Goal: Task Accomplishment & Management: Use online tool/utility

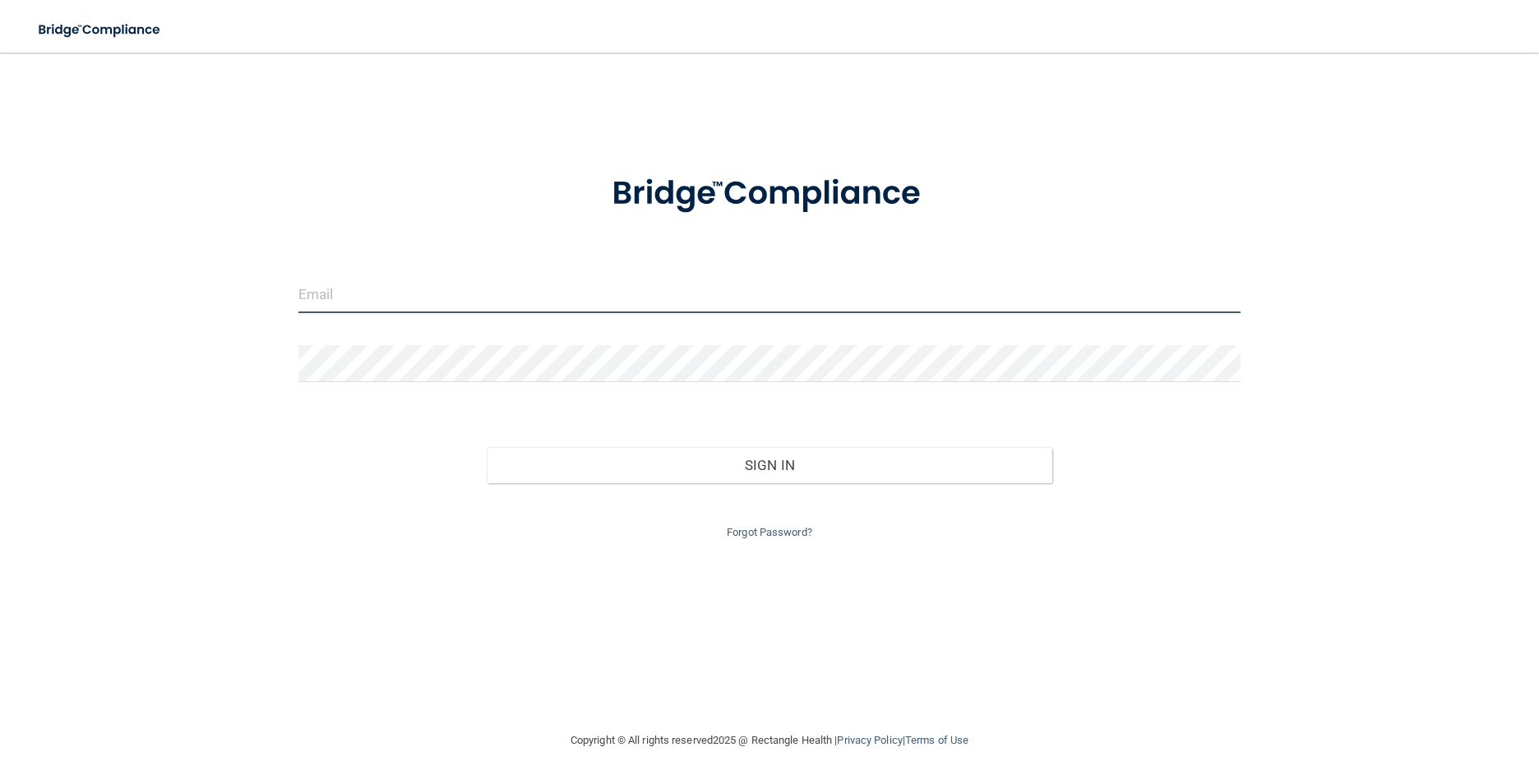
click at [509, 302] on input "email" at bounding box center [769, 294] width 943 height 37
type input "[EMAIL_ADDRESS][DOMAIN_NAME]"
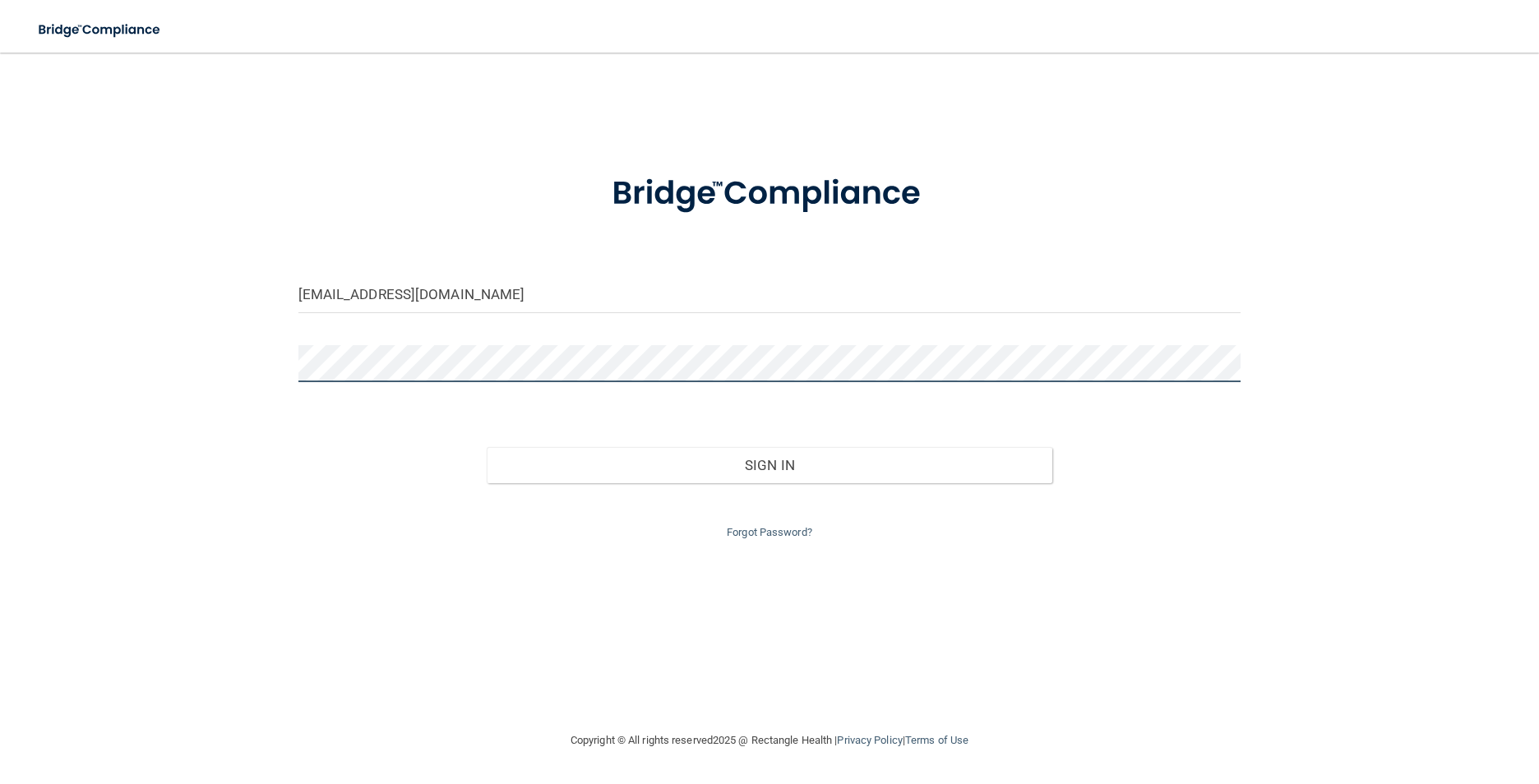
click at [486, 447] on button "Sign In" at bounding box center [769, 465] width 566 height 36
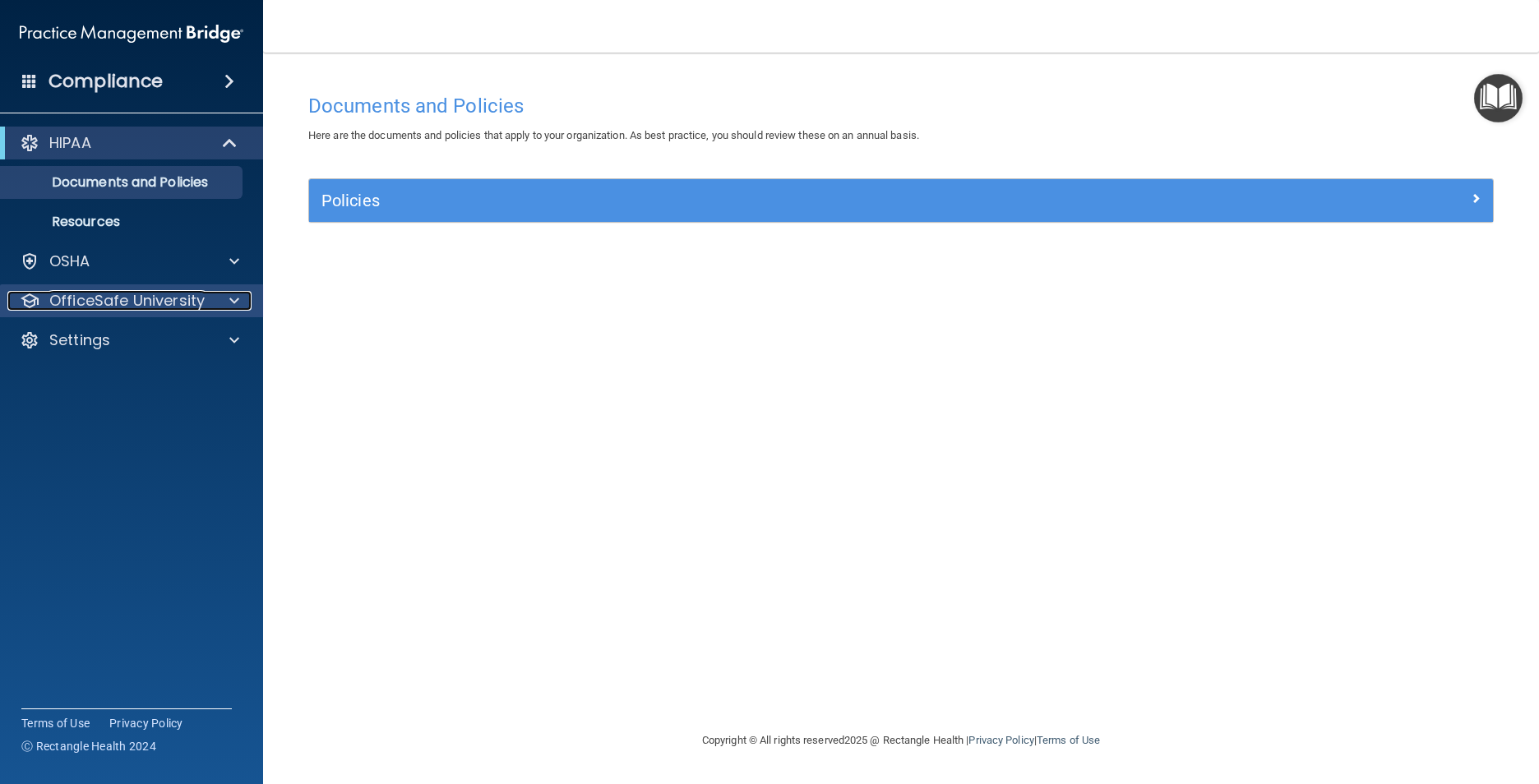
click at [230, 304] on span at bounding box center [234, 301] width 10 height 20
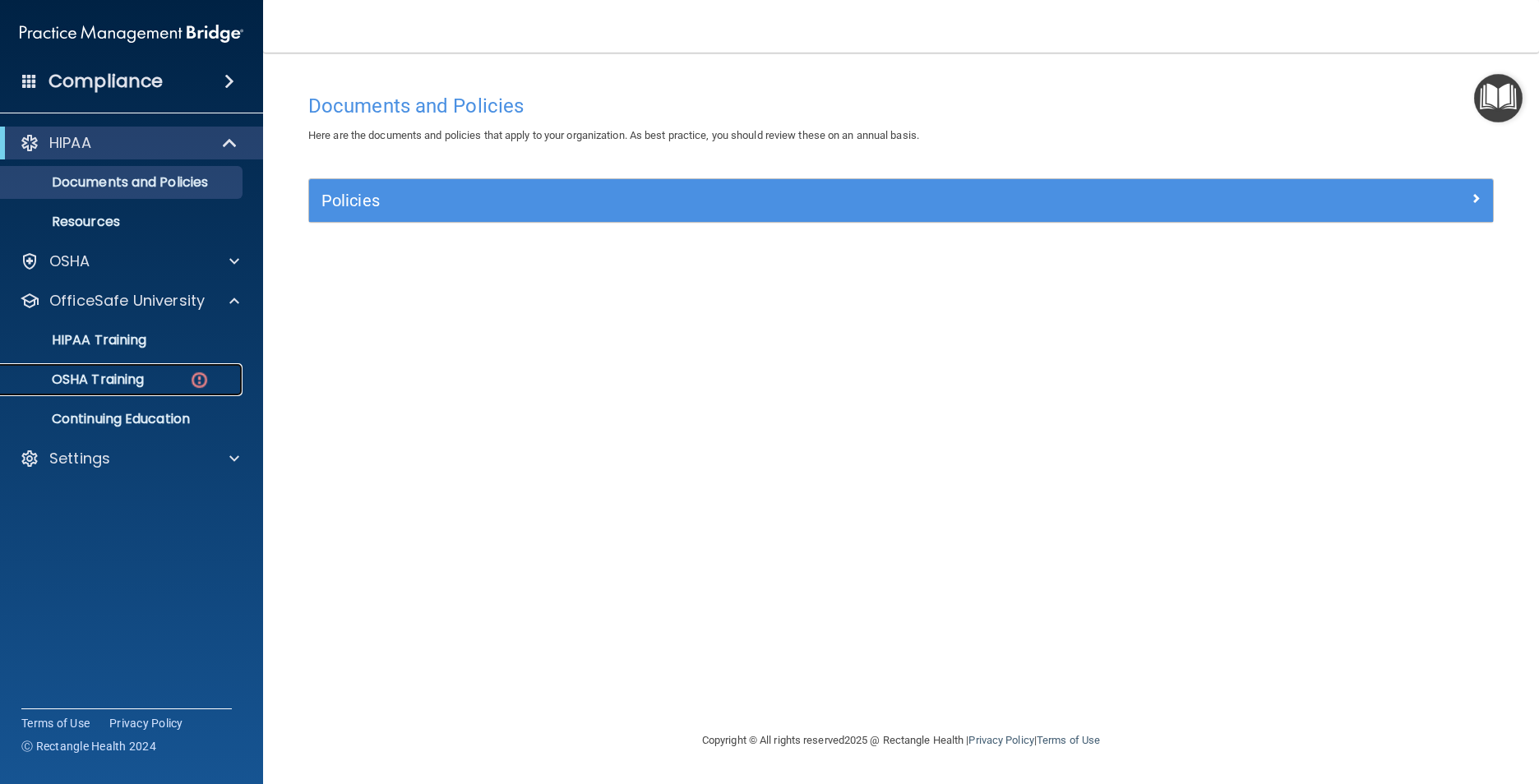
click at [188, 369] on link "OSHA Training" at bounding box center [113, 379] width 259 height 32
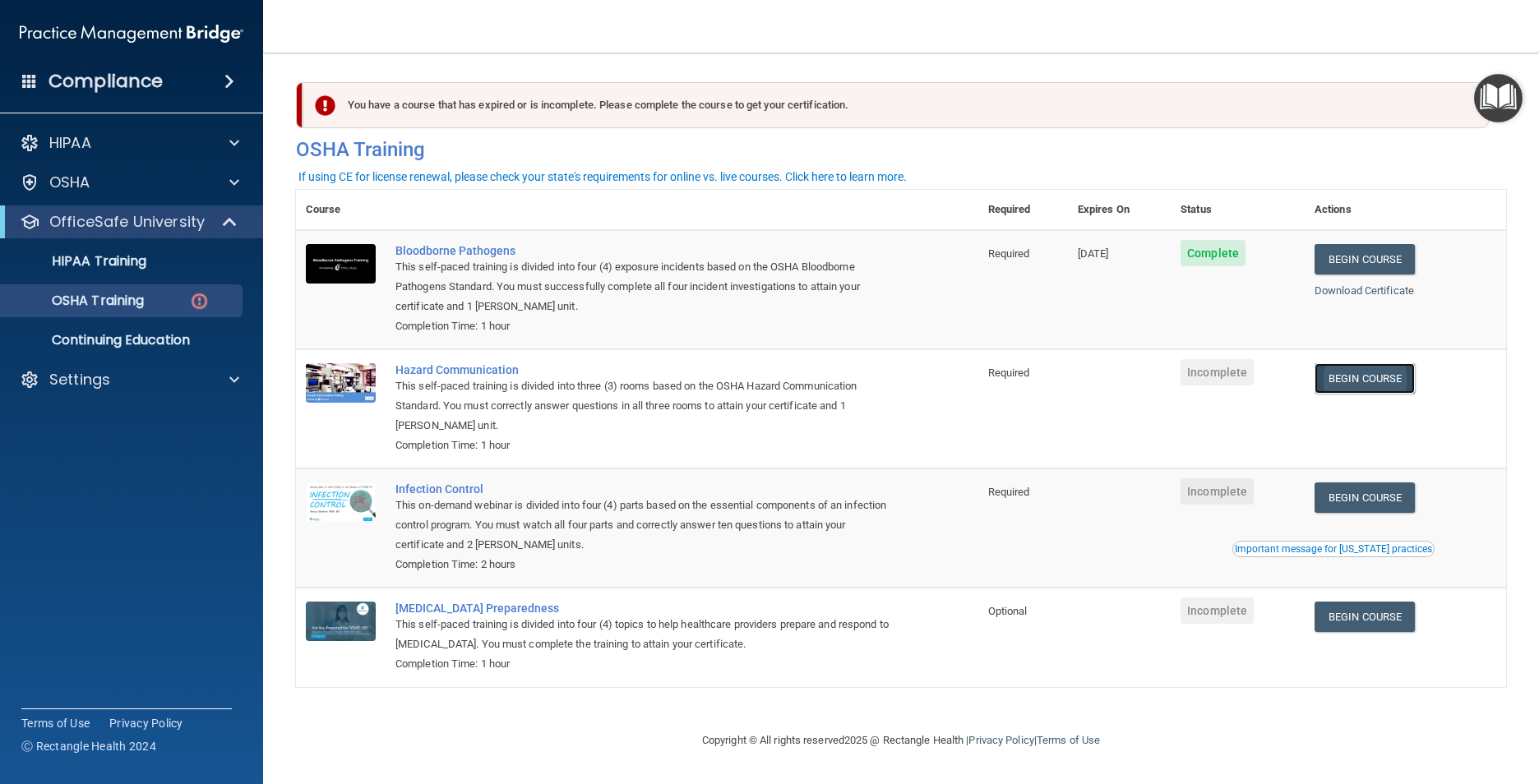
click at [1373, 378] on link "Begin Course" at bounding box center [1364, 378] width 100 height 31
click at [171, 275] on link "HIPAA Training" at bounding box center [113, 261] width 259 height 32
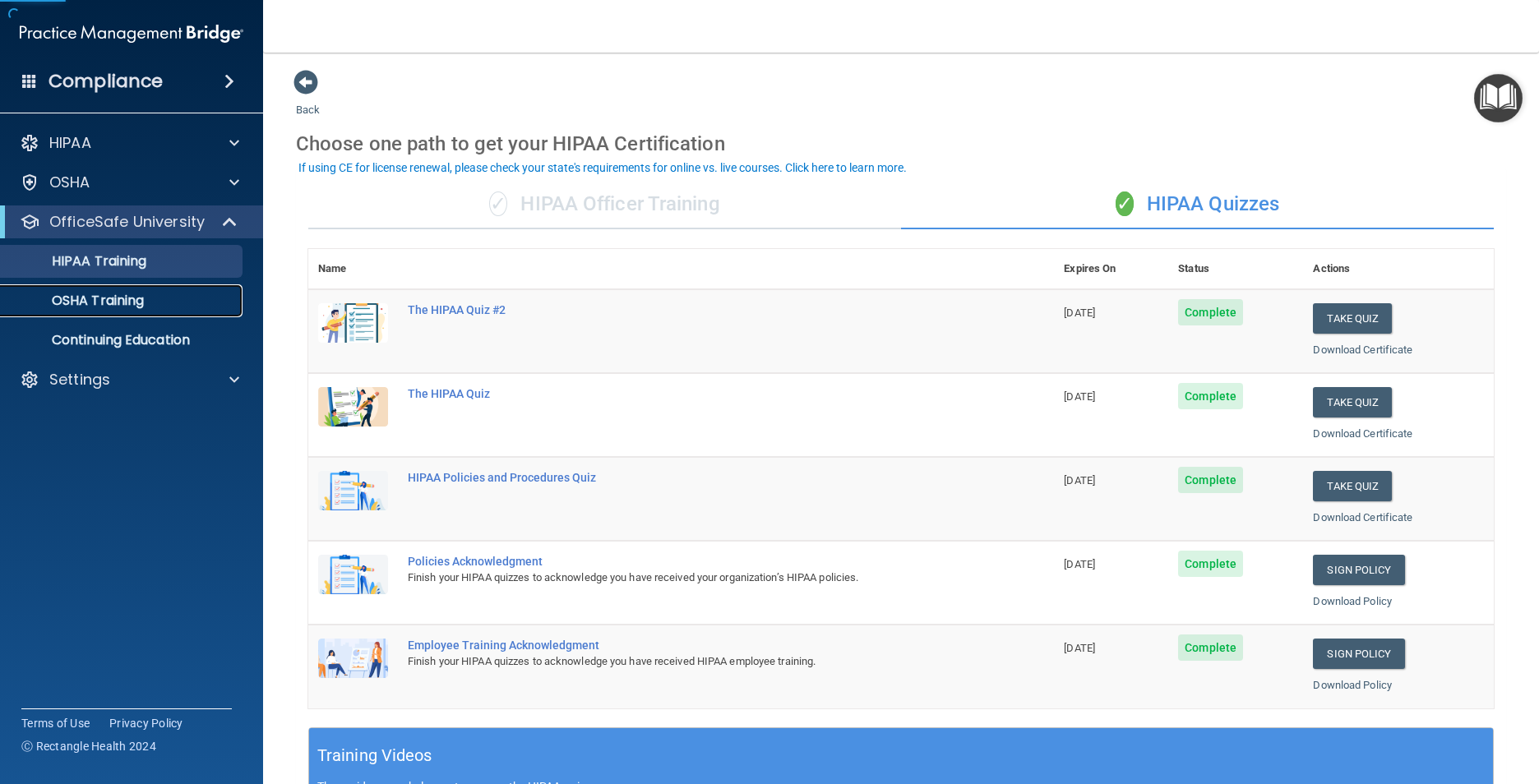
click at [185, 303] on div "OSHA Training" at bounding box center [122, 300] width 224 height 16
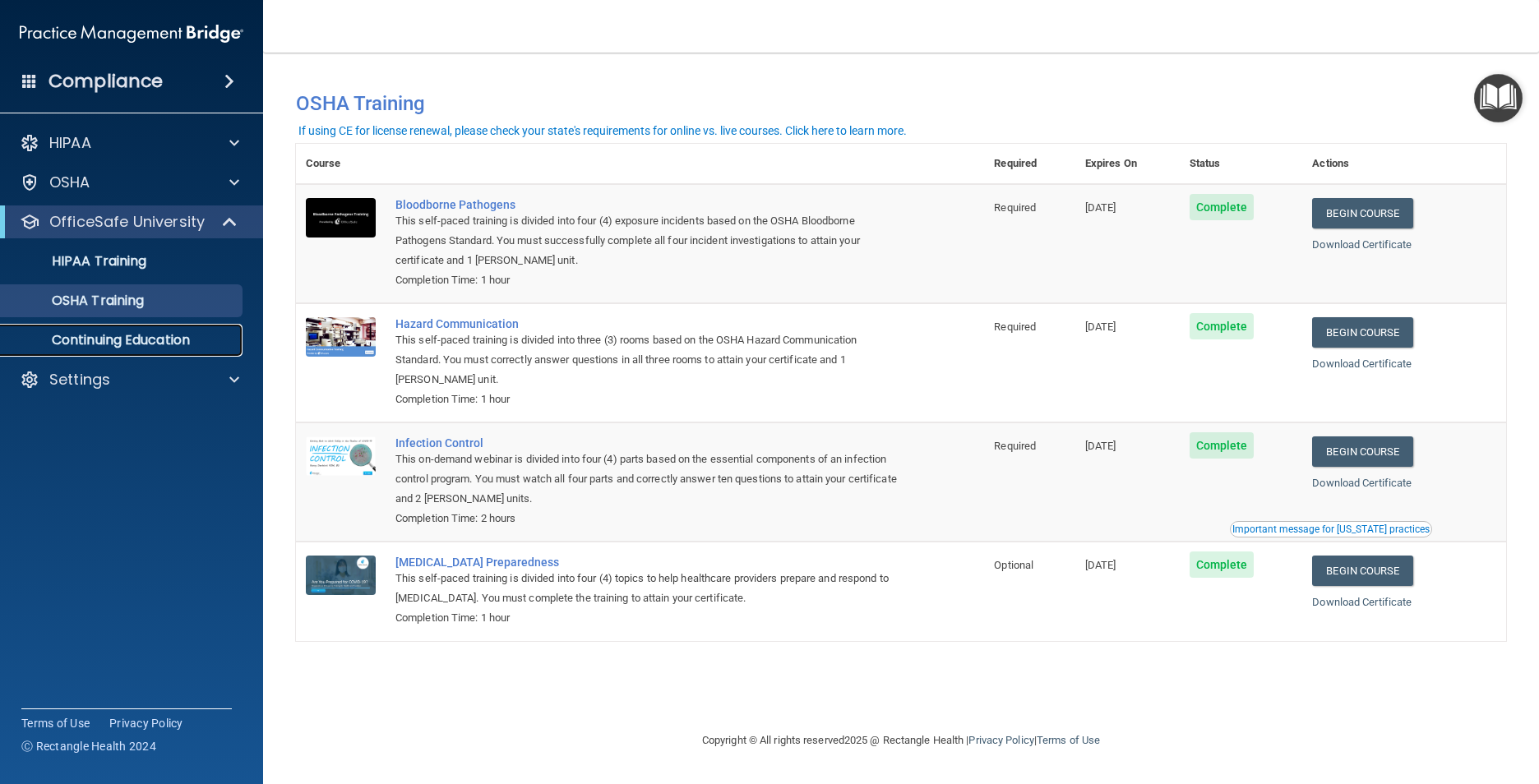
click at [205, 334] on p "Continuing Education" at bounding box center [122, 340] width 224 height 16
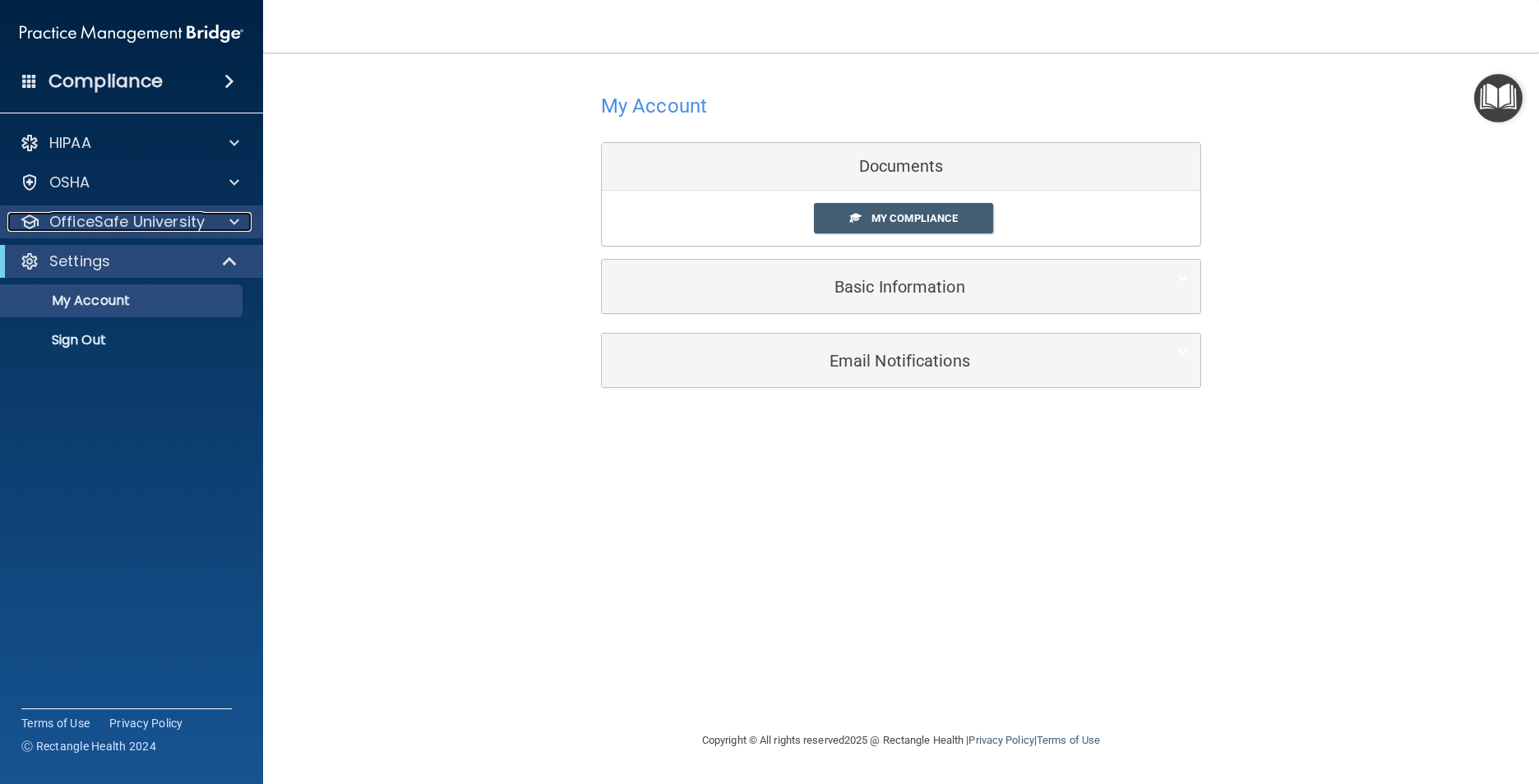
click at [160, 226] on p "OfficeSafe University" at bounding box center [127, 222] width 156 height 20
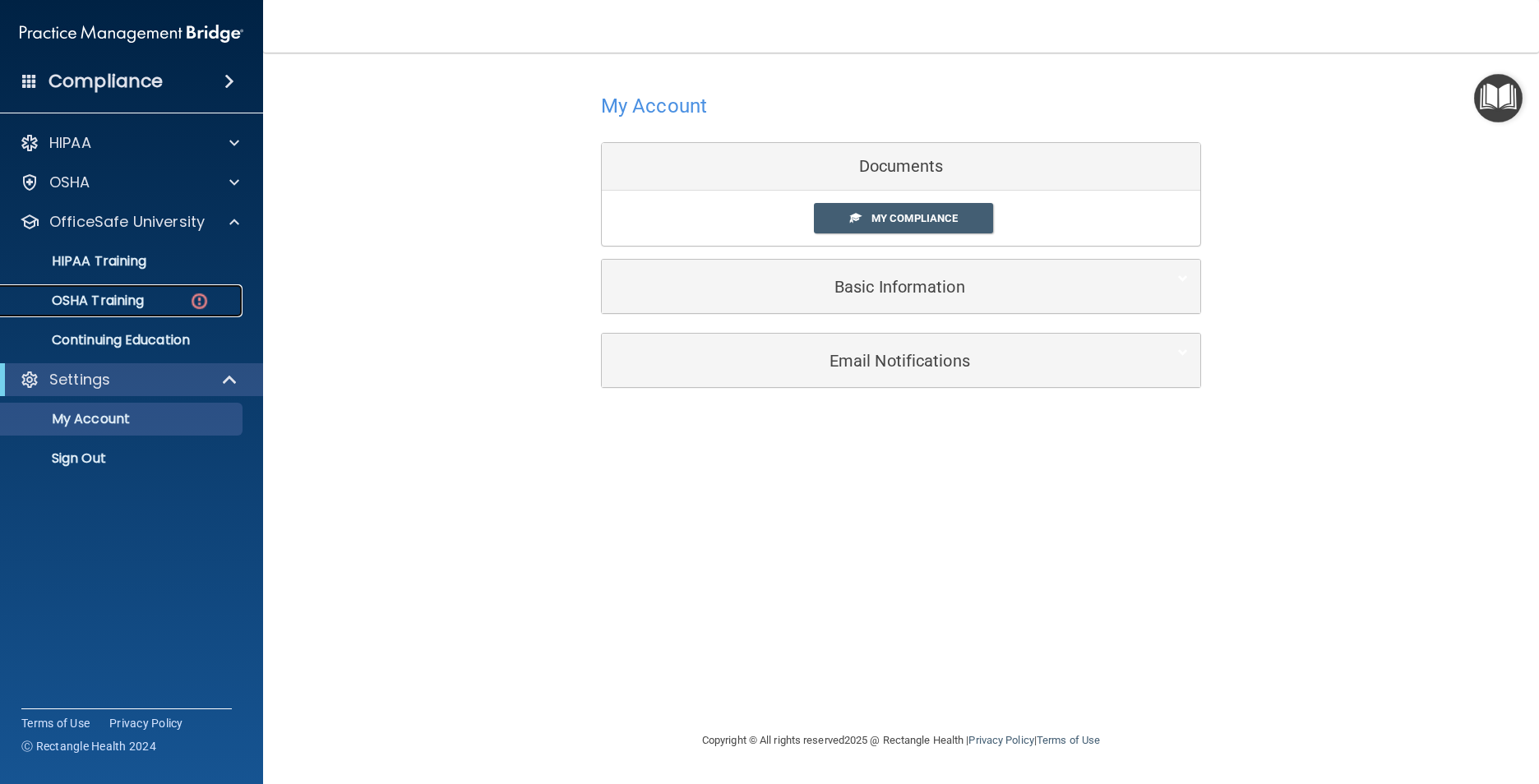
click at [144, 307] on p "OSHA Training" at bounding box center [76, 300] width 133 height 16
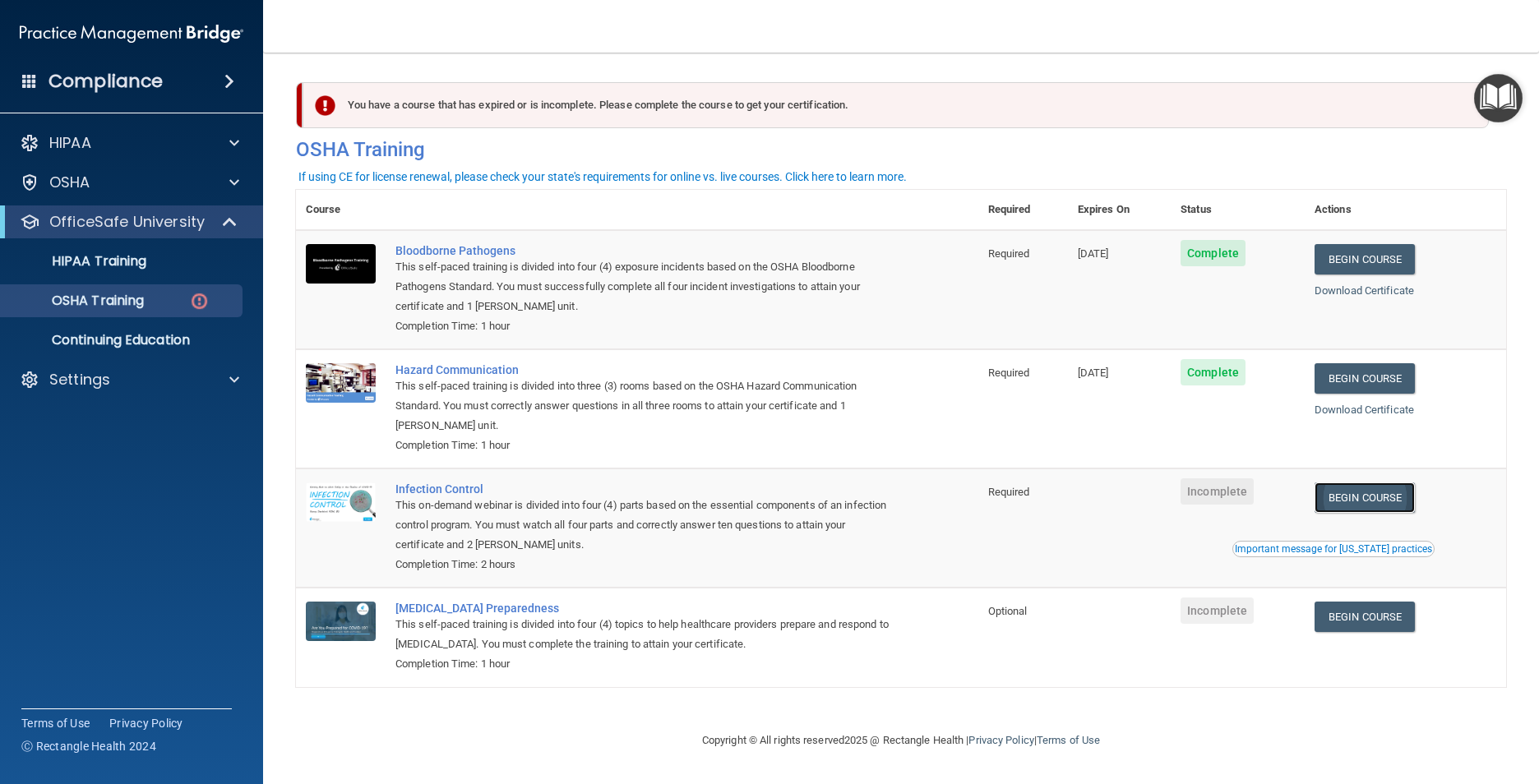
click at [1352, 500] on link "Begin Course" at bounding box center [1364, 498] width 100 height 31
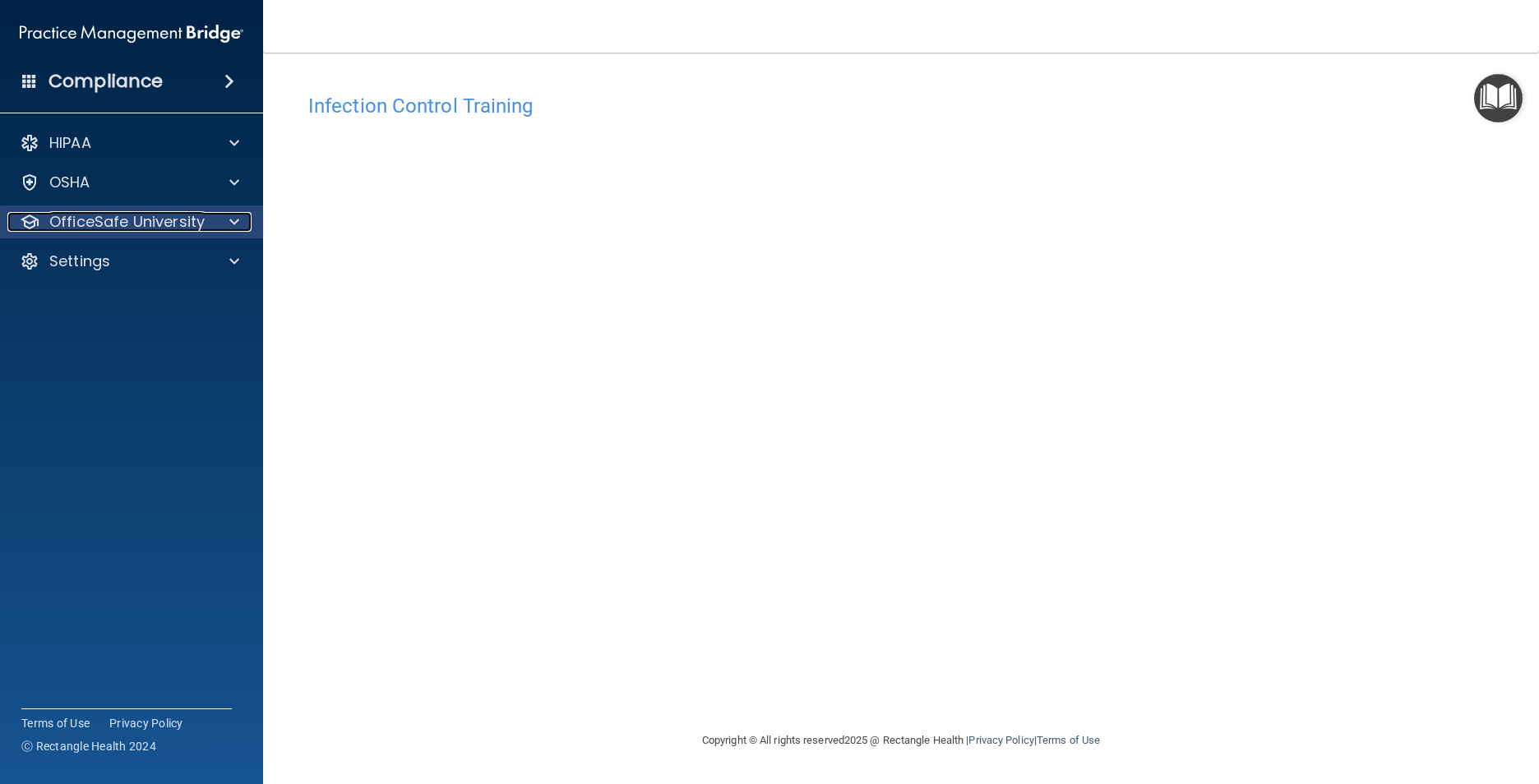
click at [205, 222] on div "OfficeSafe University" at bounding box center [109, 222] width 203 height 20
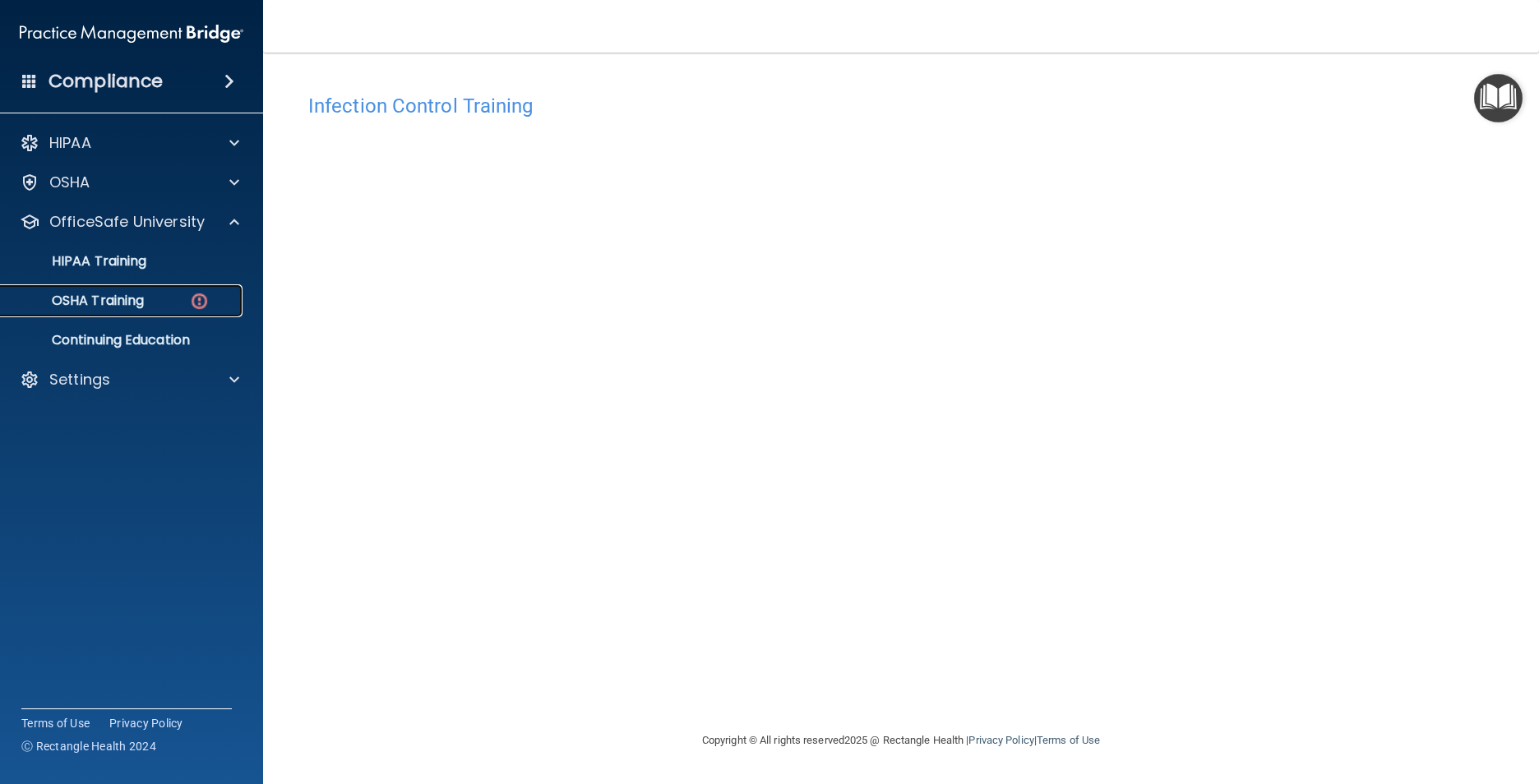
click at [224, 308] on div "OSHA Training" at bounding box center [122, 300] width 224 height 16
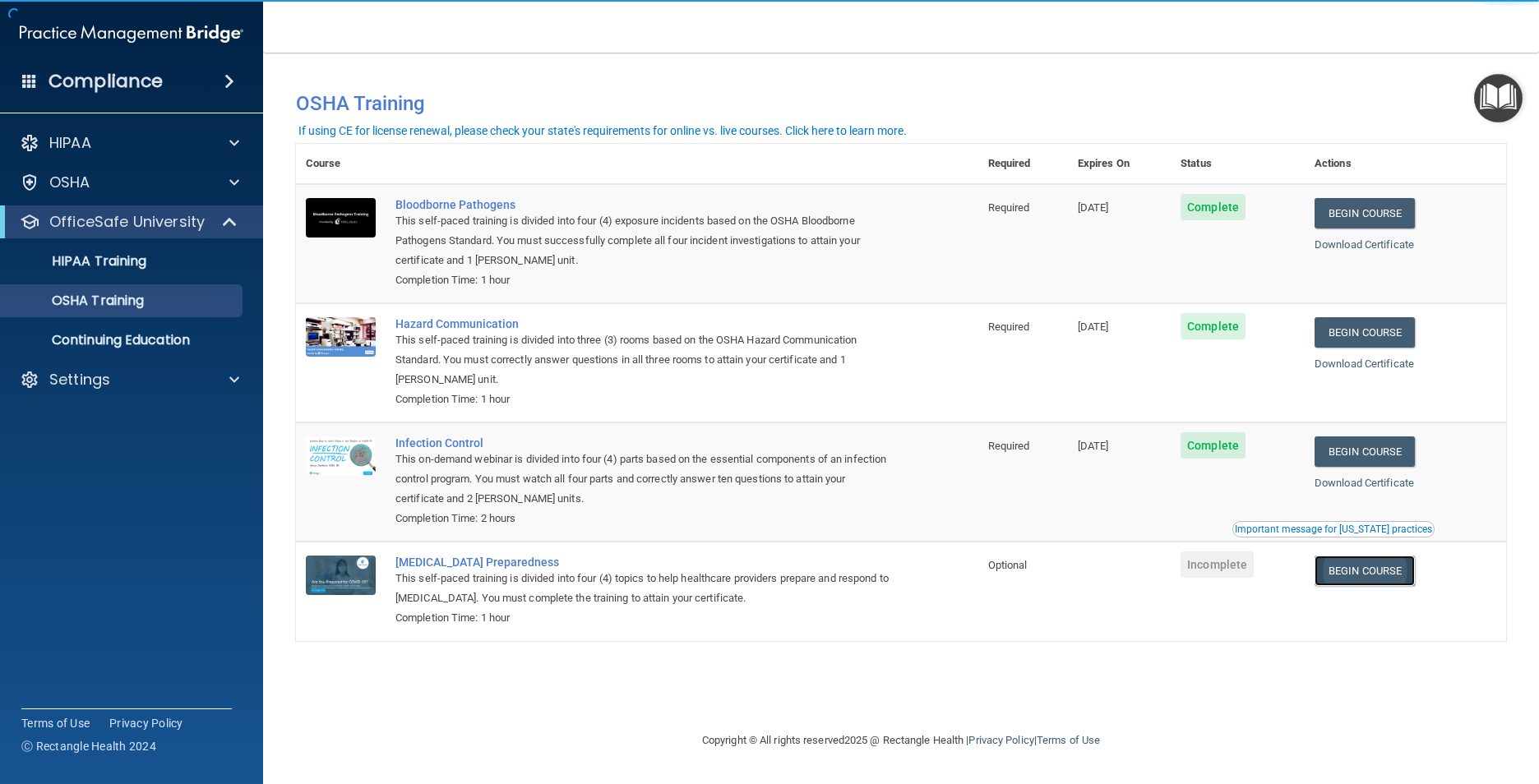
click at [1385, 574] on link "Begin Course" at bounding box center [1364, 571] width 100 height 31
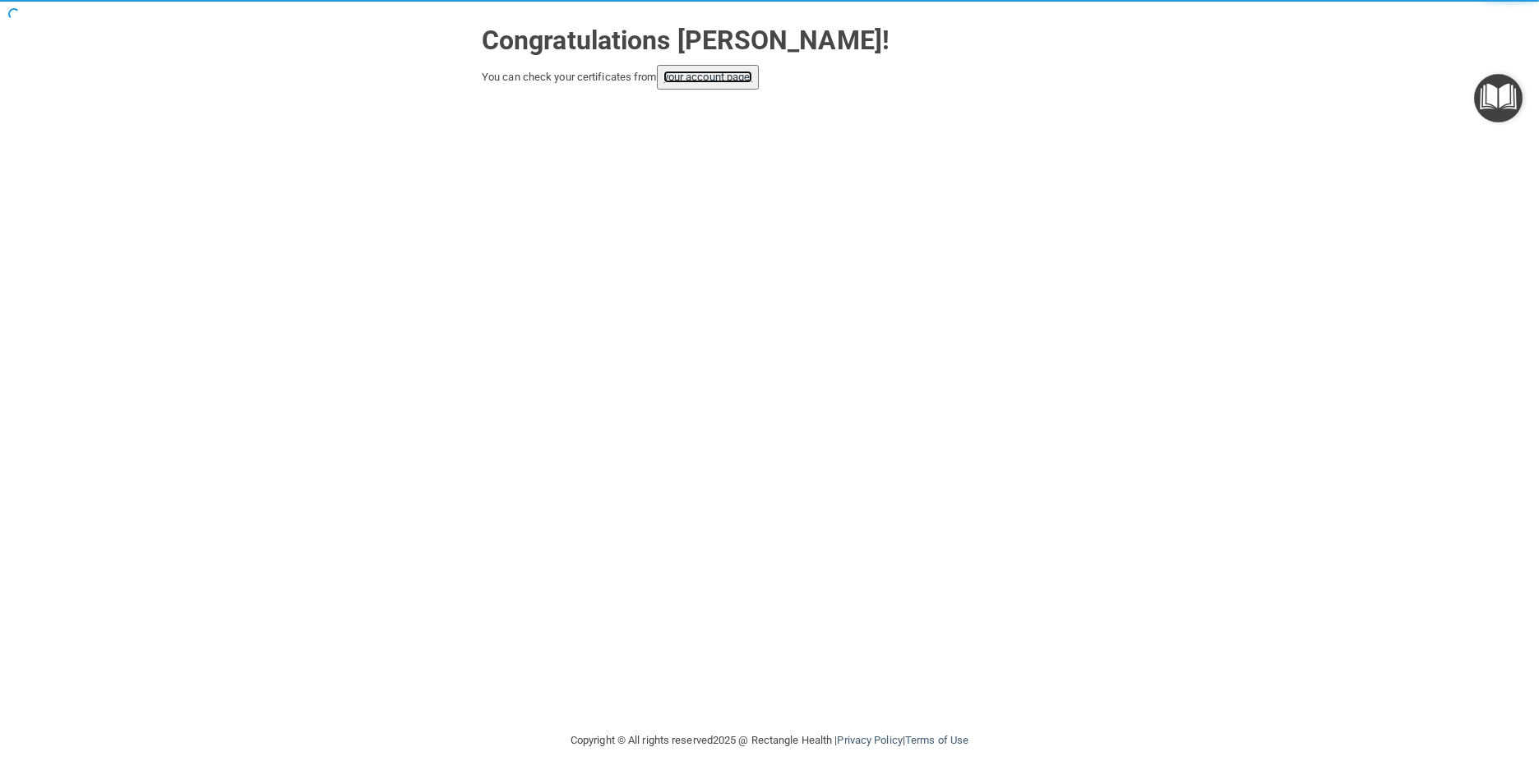
click at [697, 84] on button "your account page!" at bounding box center [709, 77] width 103 height 25
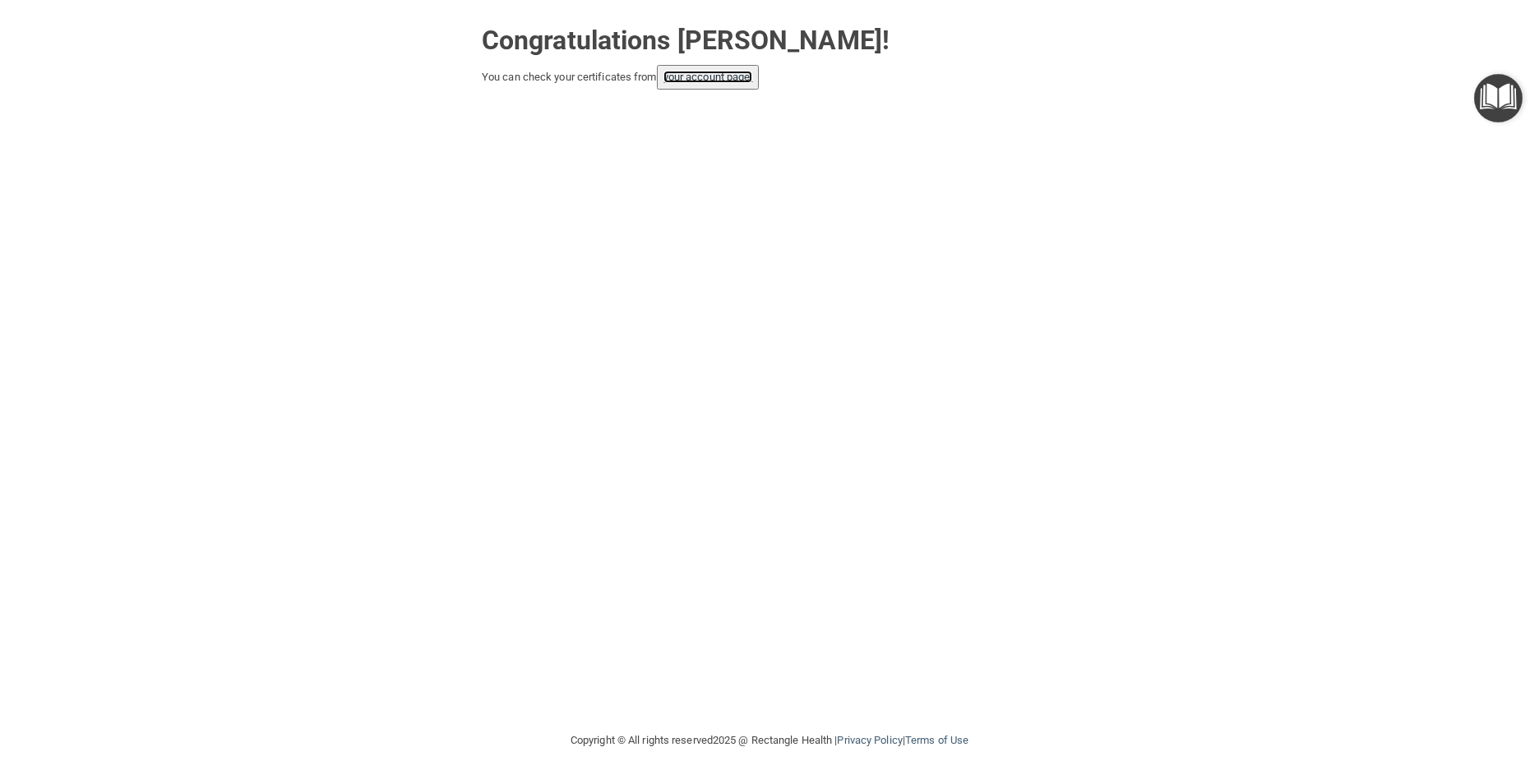
click at [702, 80] on link "your account page!" at bounding box center [708, 76] width 90 height 12
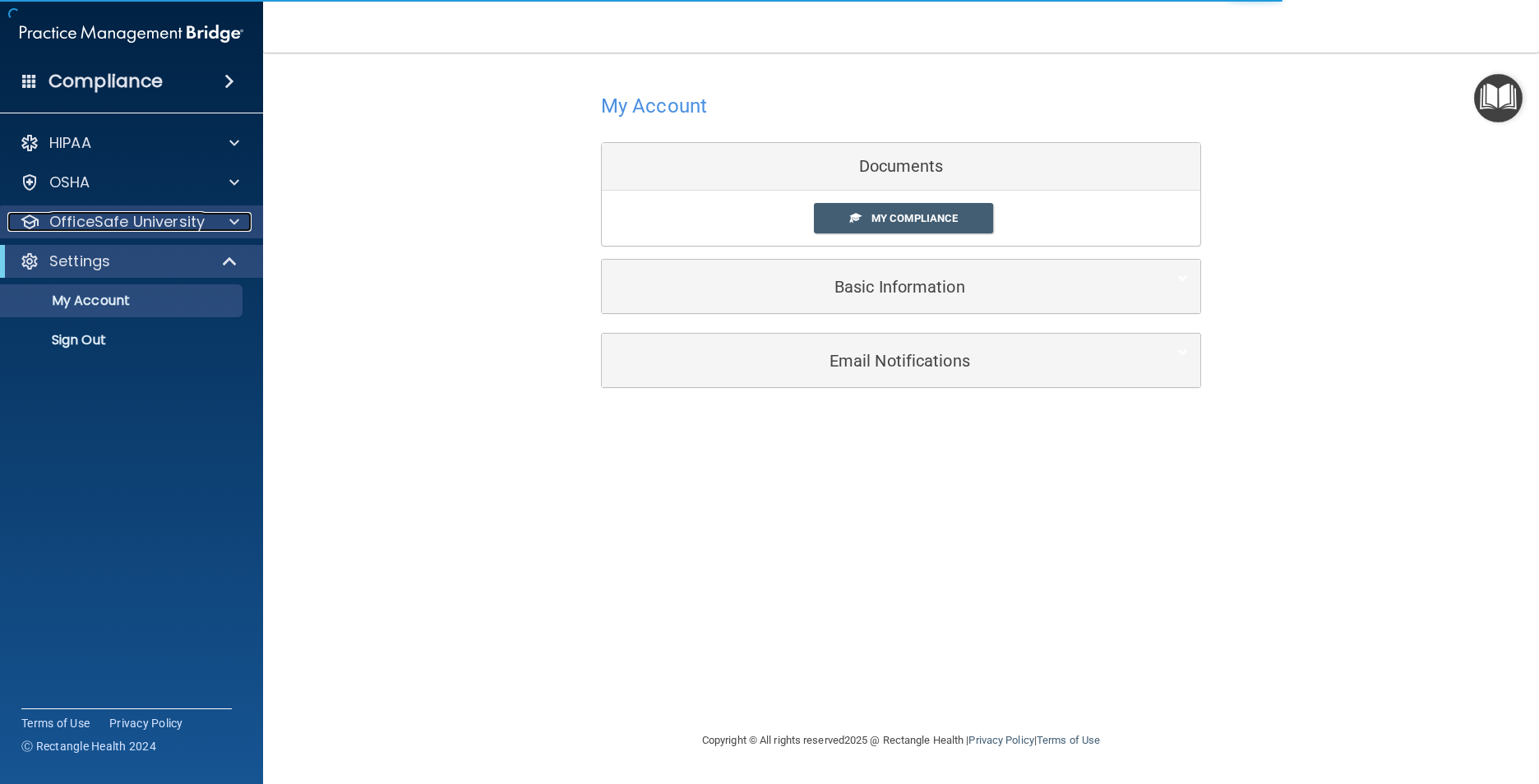
click at [215, 231] on div at bounding box center [231, 222] width 41 height 20
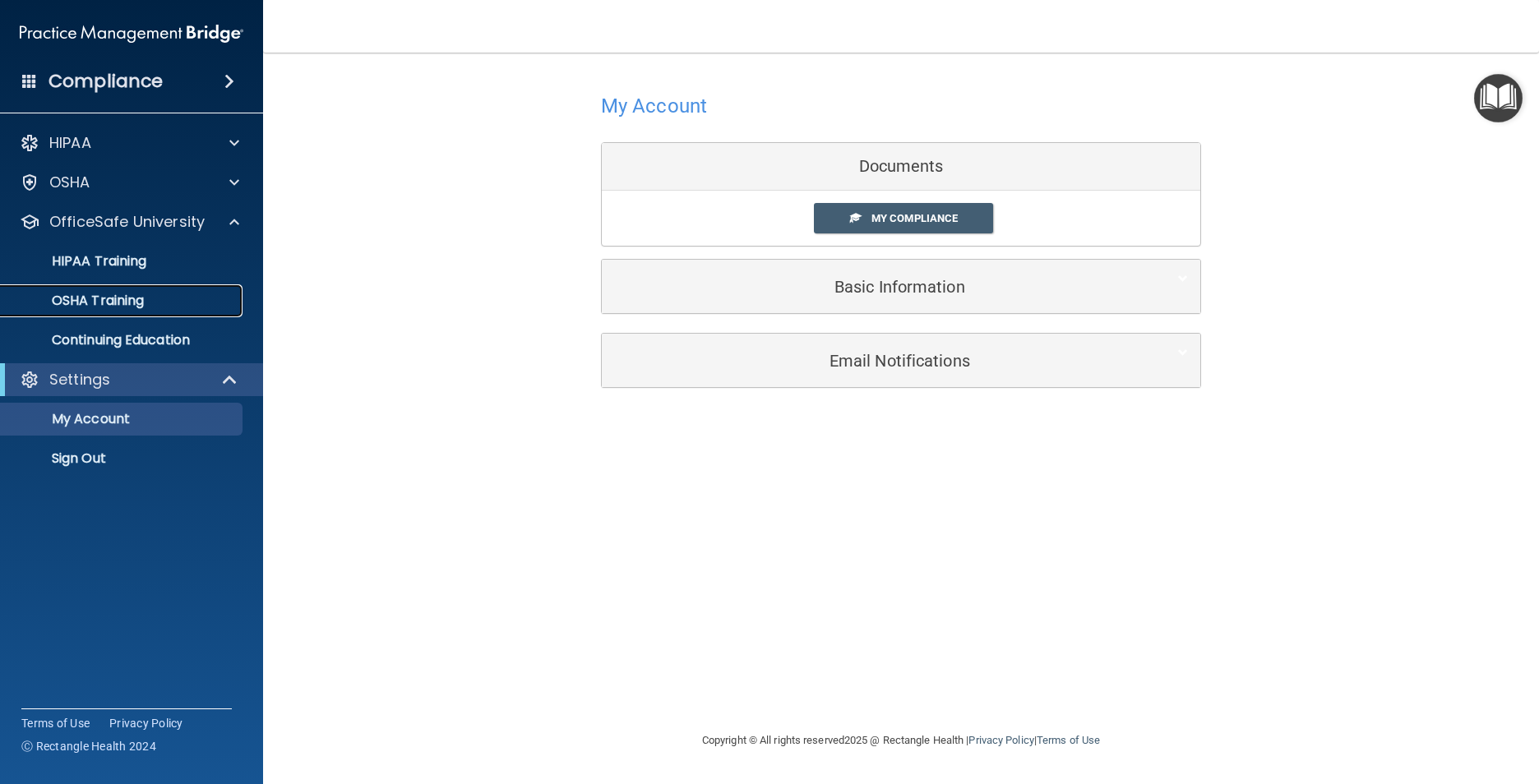
click at [203, 301] on div "OSHA Training" at bounding box center [122, 300] width 224 height 16
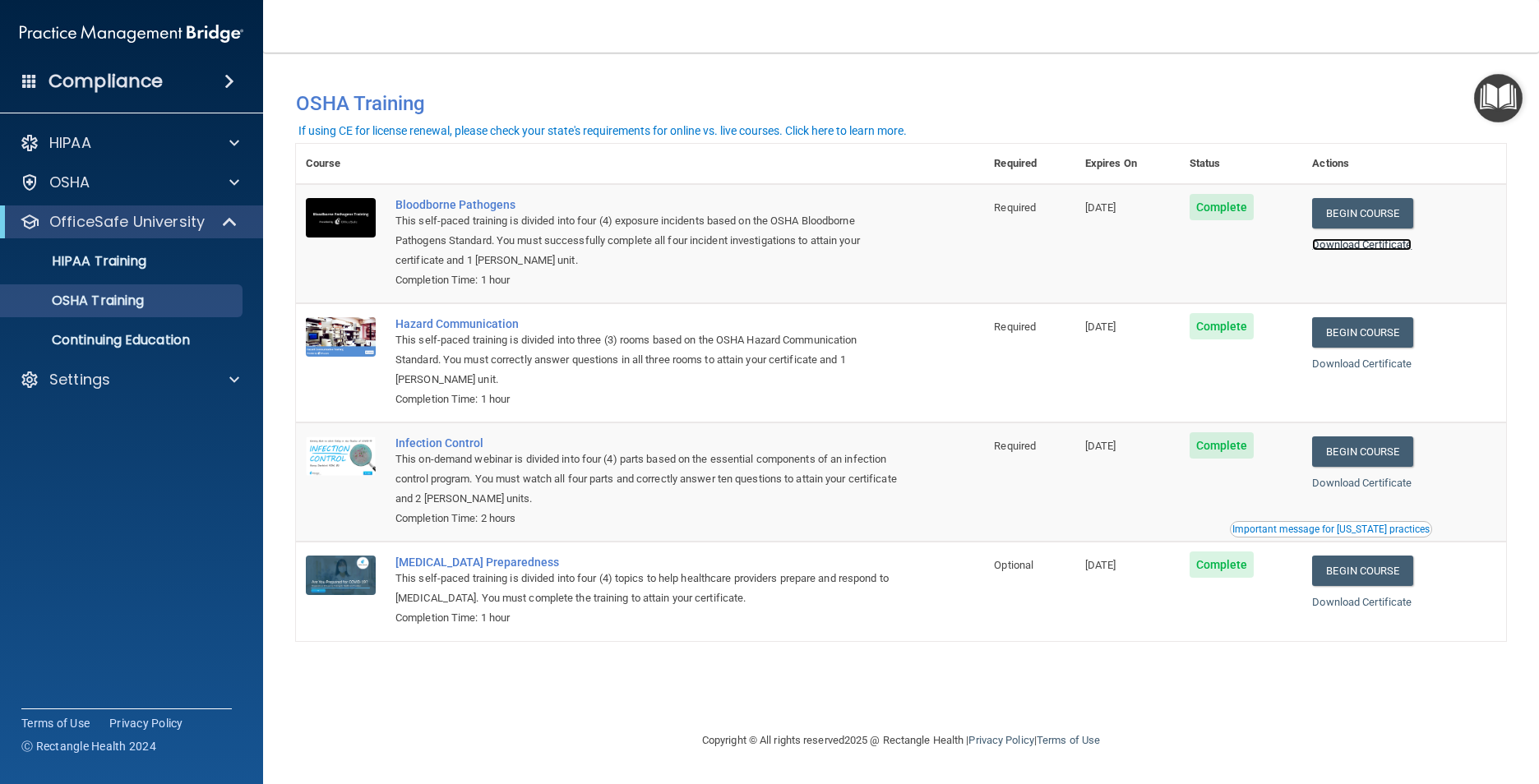
click at [1386, 244] on link "Download Certificate" at bounding box center [1361, 244] width 99 height 12
click at [1341, 369] on link "Download Certificate" at bounding box center [1361, 363] width 99 height 12
click at [1412, 482] on link "Download Certificate" at bounding box center [1361, 482] width 99 height 12
click at [1370, 608] on link "Download Certificate" at bounding box center [1361, 602] width 99 height 12
